Goal: Find specific page/section: Find specific page/section

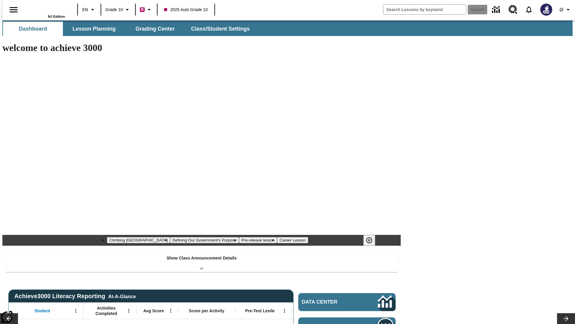
type input "-1"
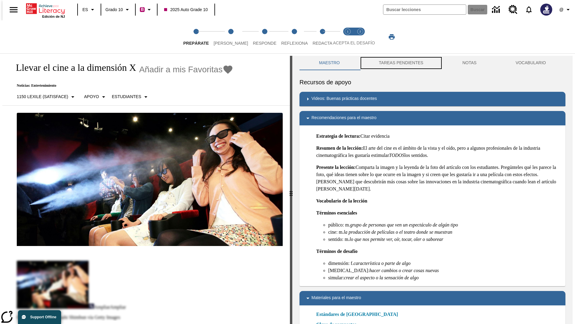
click at [401, 63] on button "TAREAS PENDIENTES" at bounding box center [402, 63] width 84 height 14
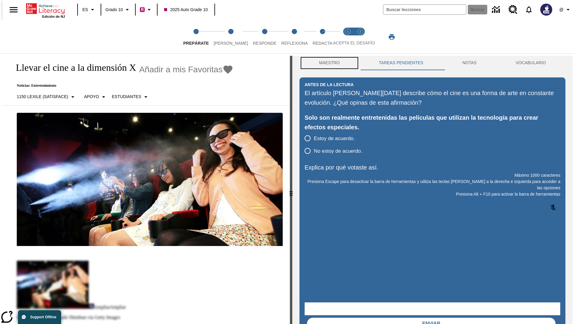
scroll to position [0, 0]
